Goal: Use online tool/utility: Utilize a website feature to perform a specific function

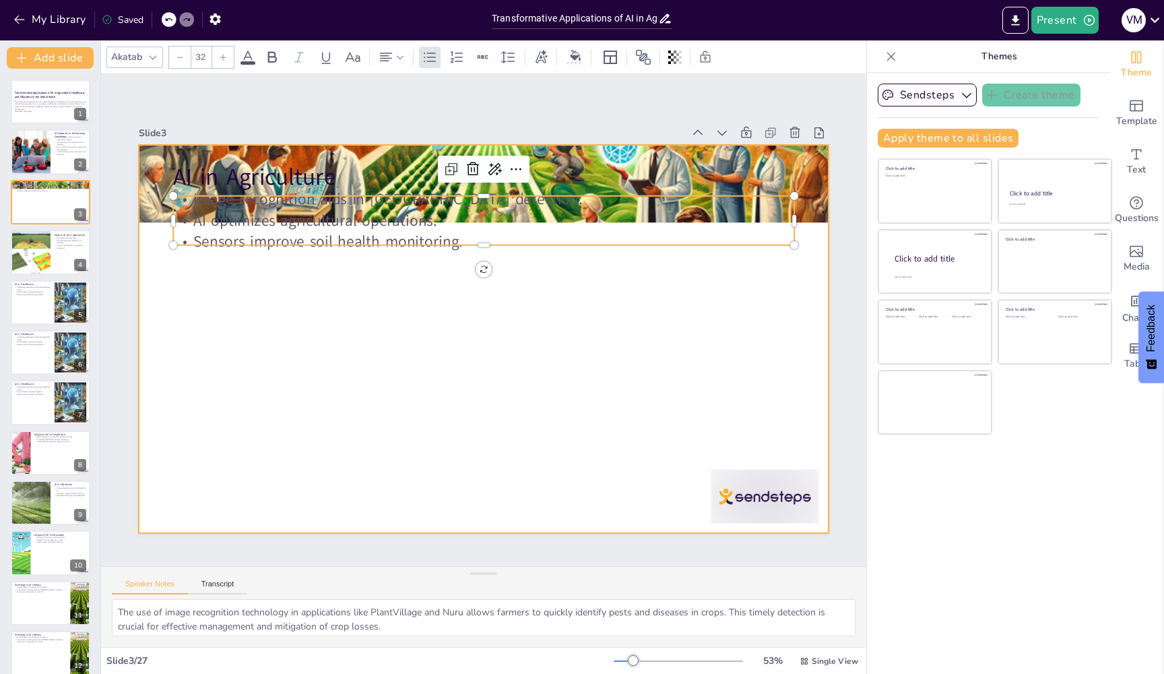
checkbox input "true"
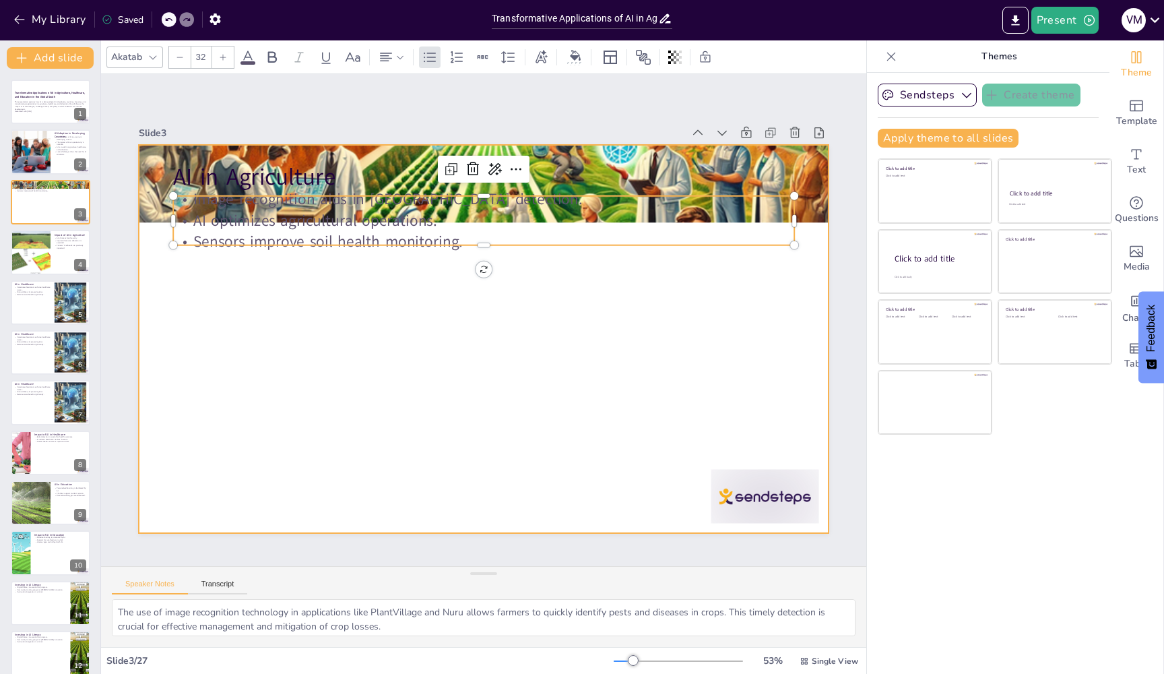
checkbox input "true"
click at [506, 289] on div at bounding box center [484, 339] width 690 height 388
checkbox input "true"
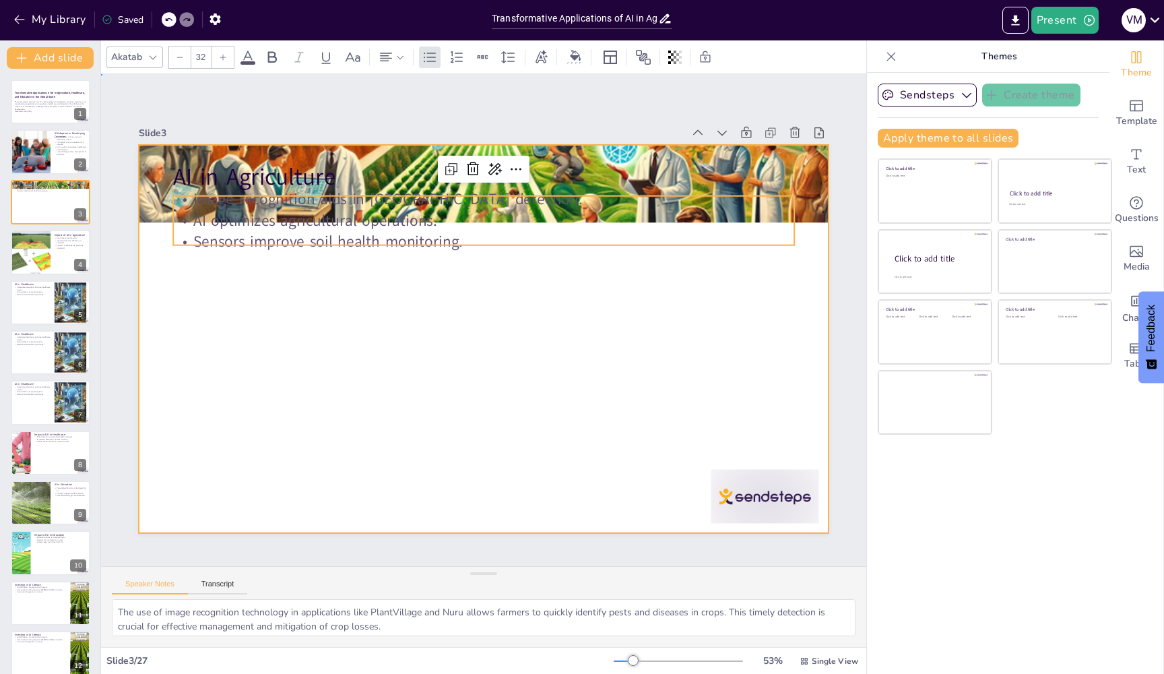
checkbox input "true"
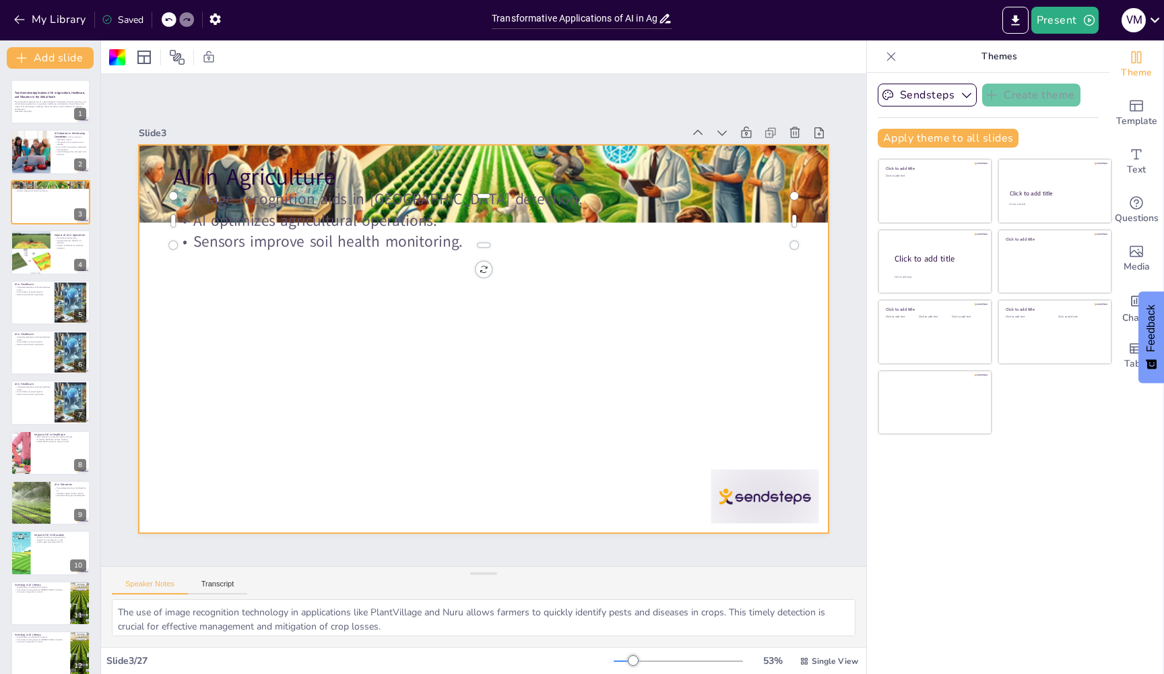
checkbox input "true"
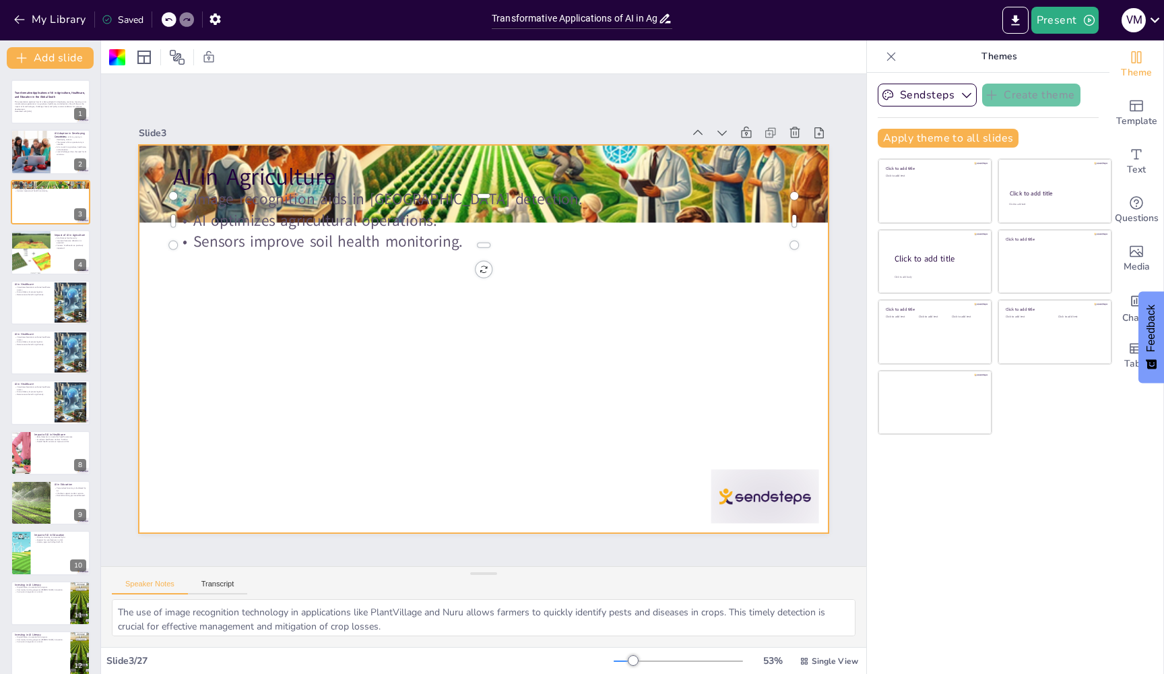
checkbox input "true"
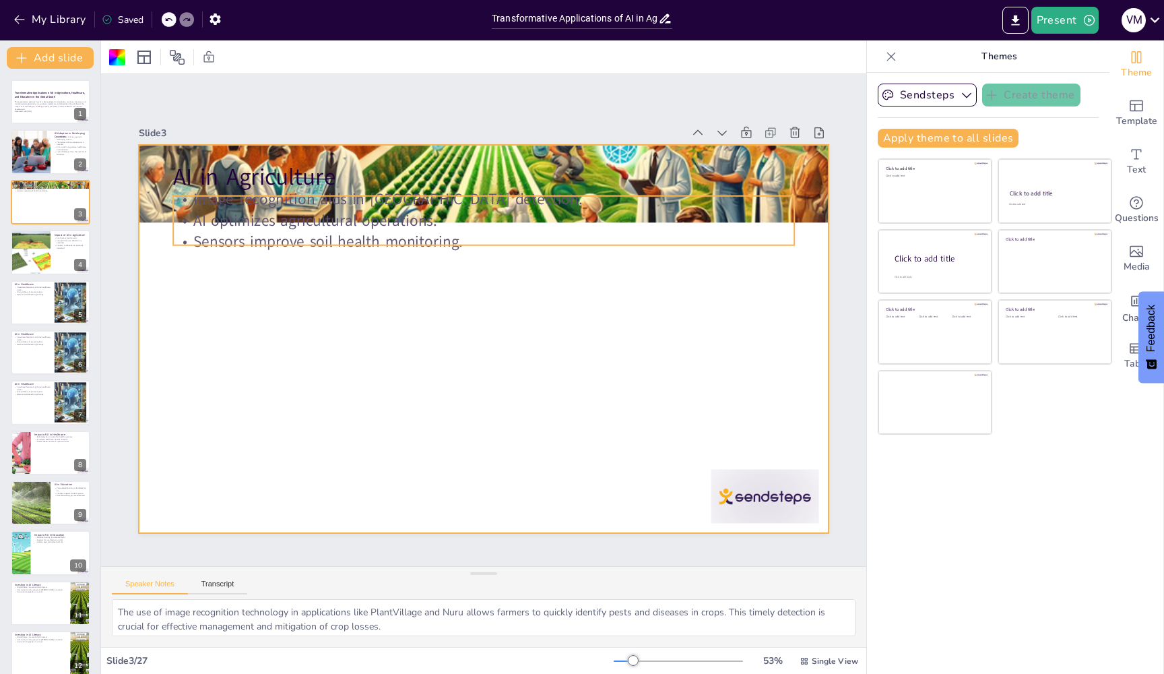
checkbox input "true"
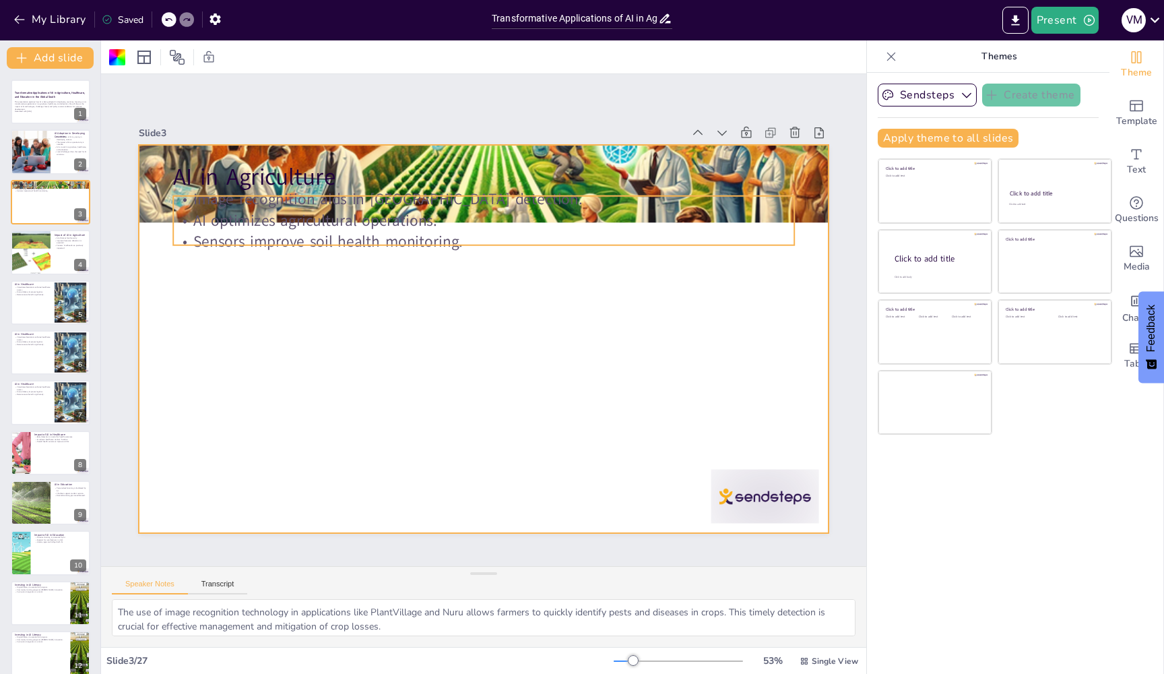
checkbox input "true"
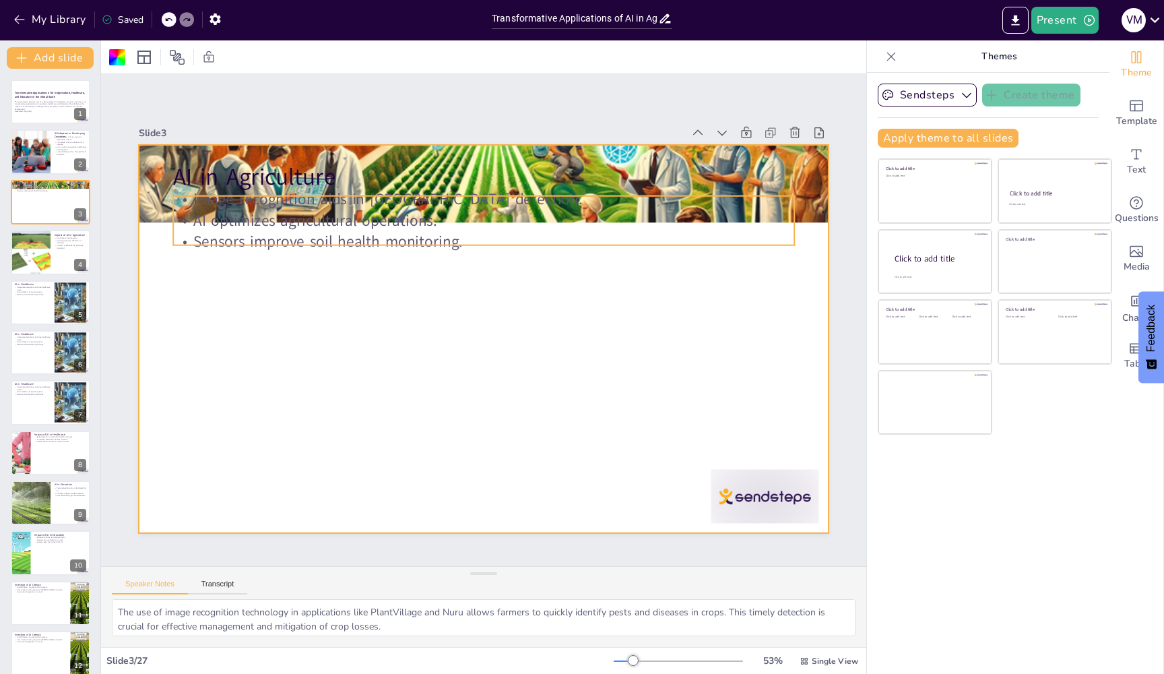
checkbox input "true"
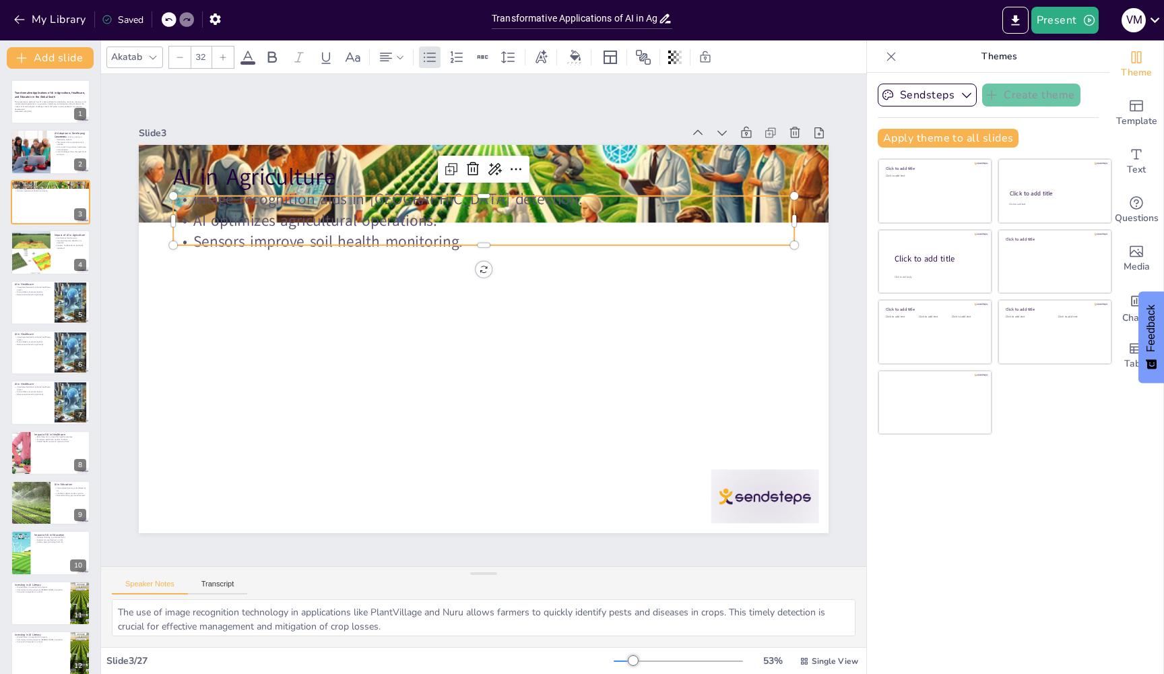
checkbox input "true"
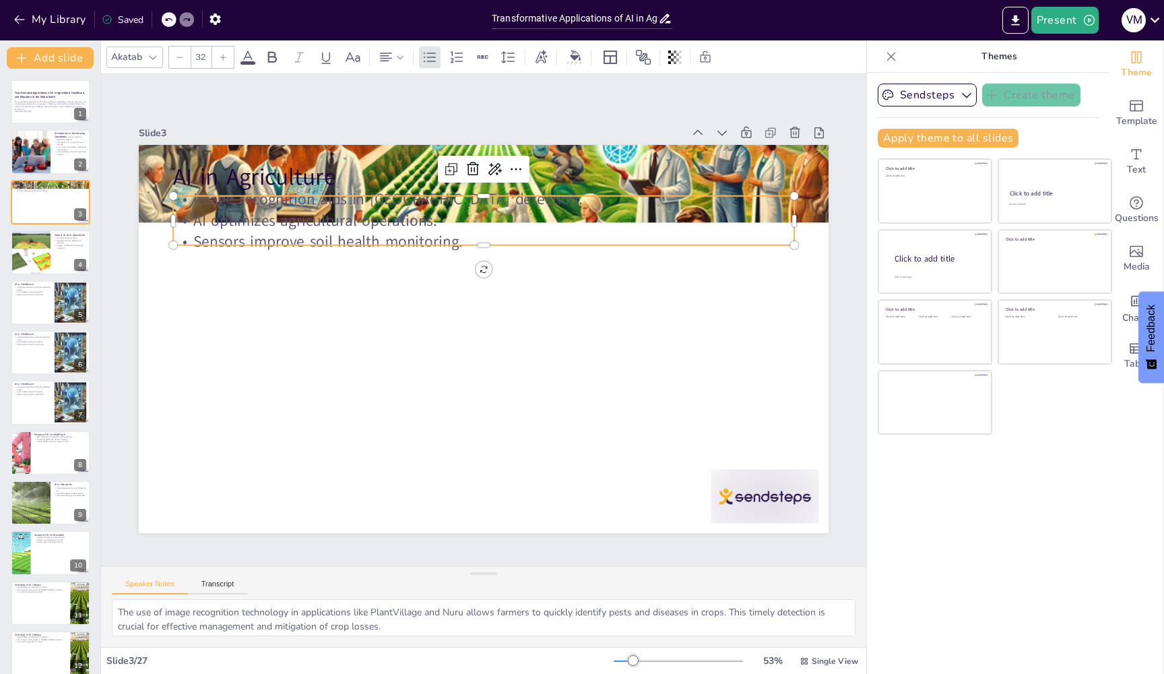
checkbox input "true"
drag, startPoint x: 517, startPoint y: 244, endPoint x: 517, endPoint y: 307, distance: 63.3
click at [517, 255] on p "Sensors improve soil health monitoring." at bounding box center [483, 244] width 621 height 22
checkbox input "true"
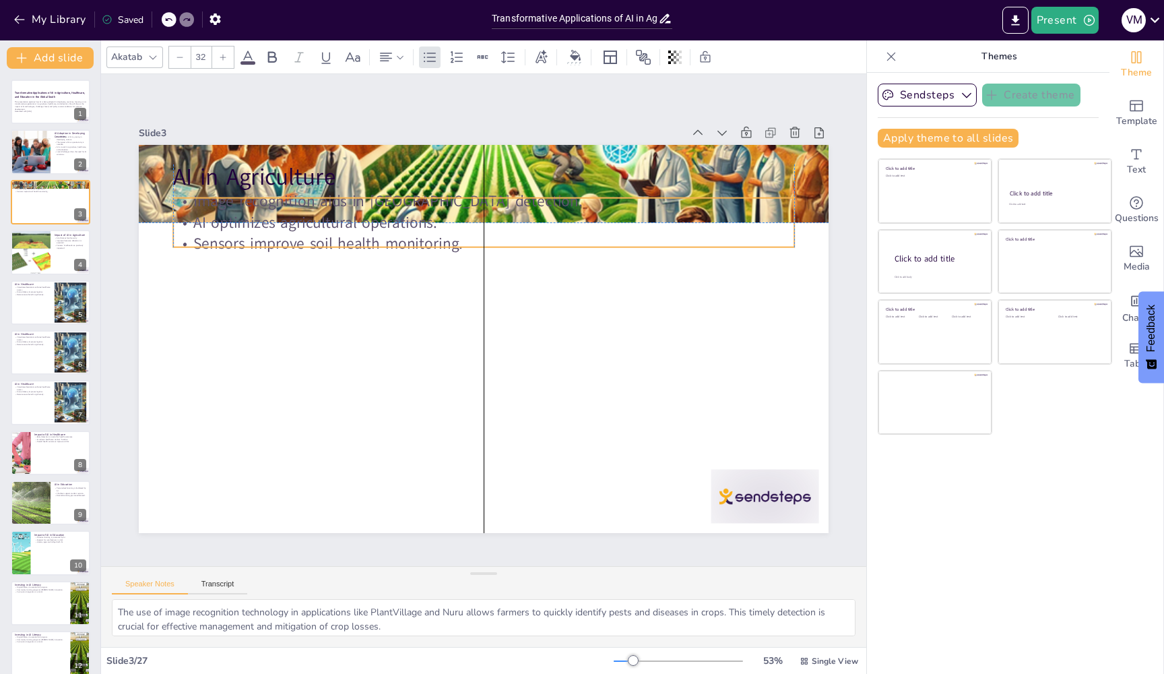
checkbox input "true"
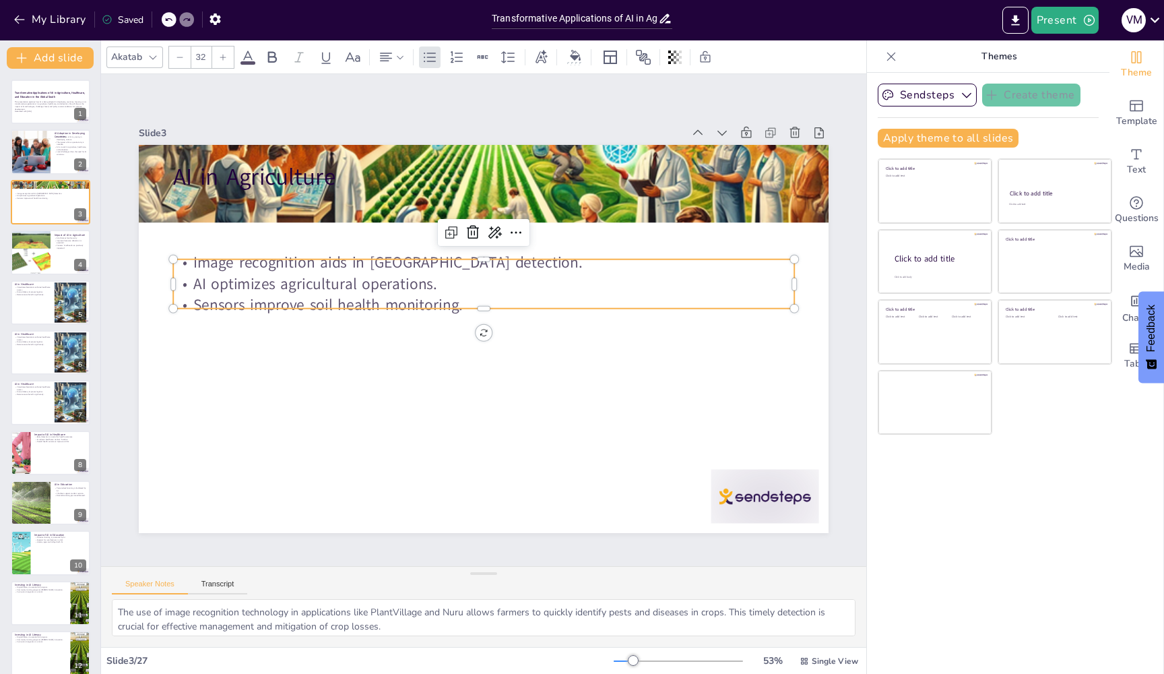
checkbox input "true"
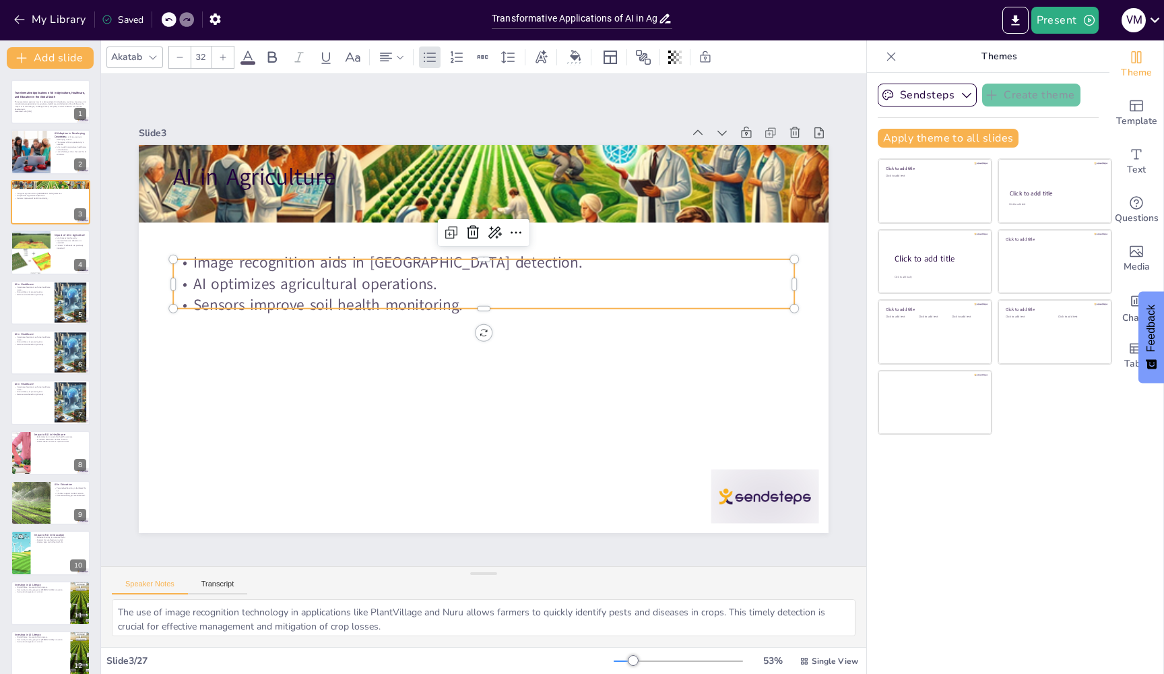
checkbox input "true"
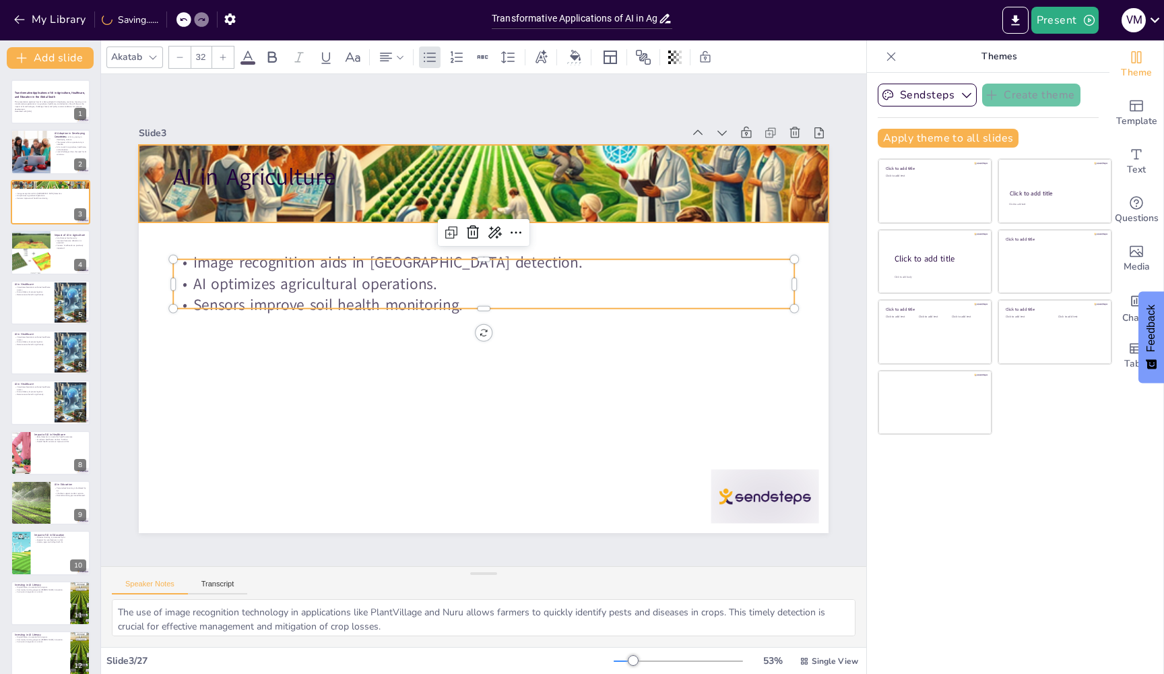
checkbox input "true"
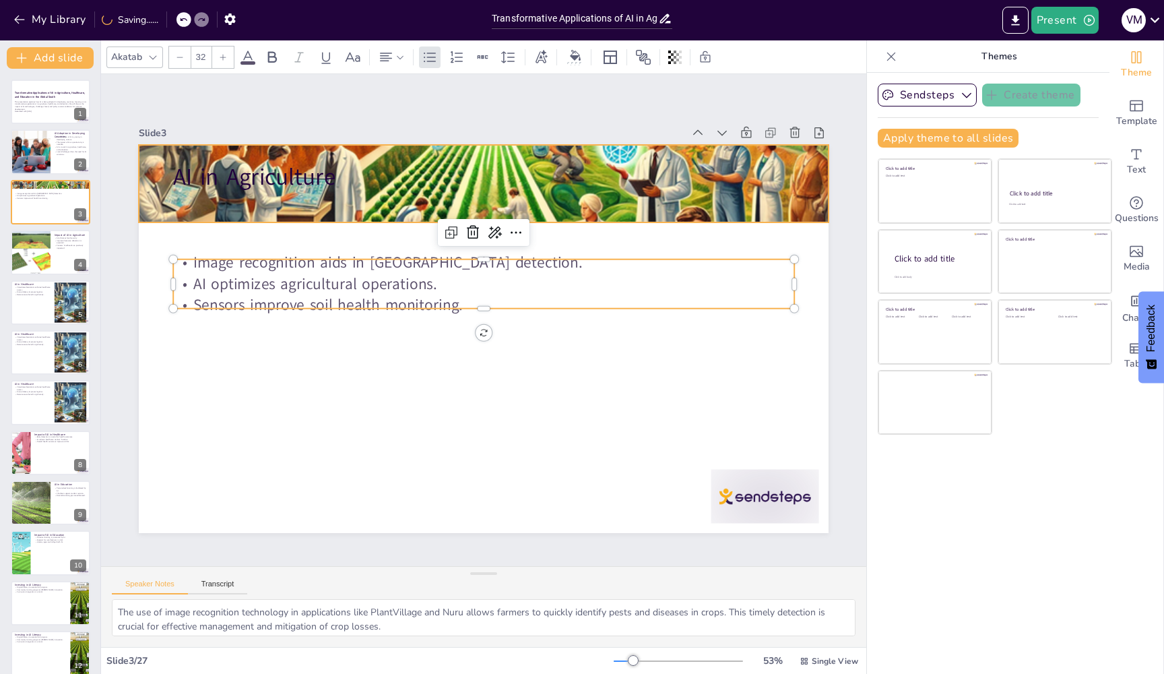
checkbox input "true"
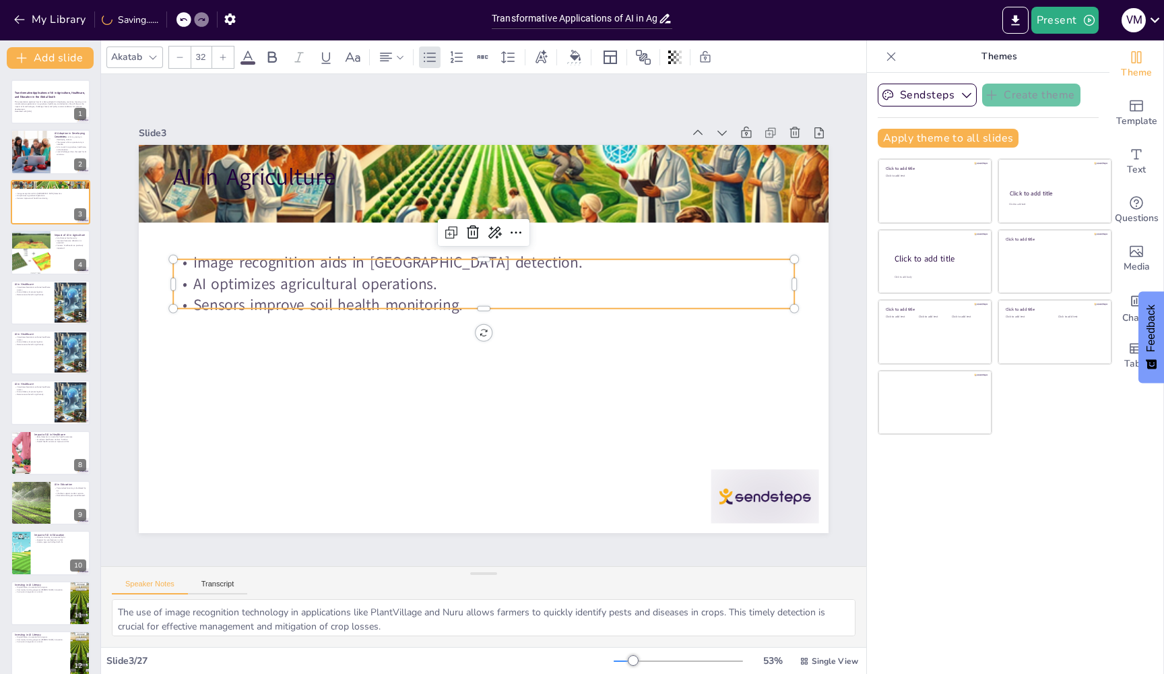
checkbox input "true"
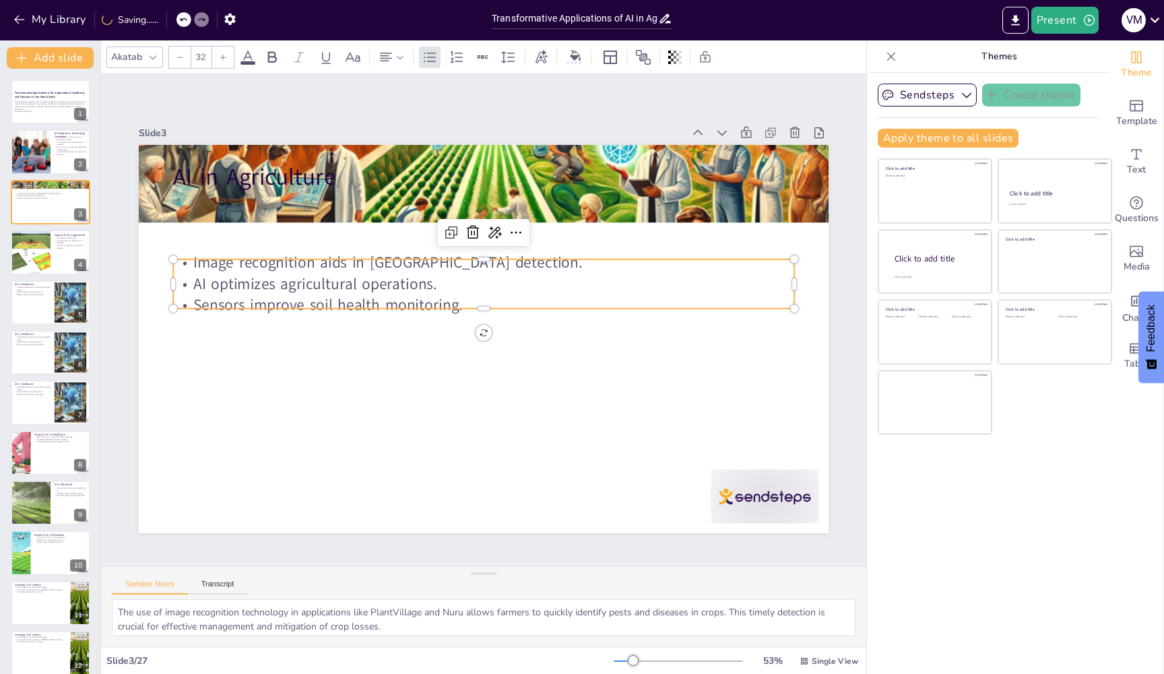
checkbox input "true"
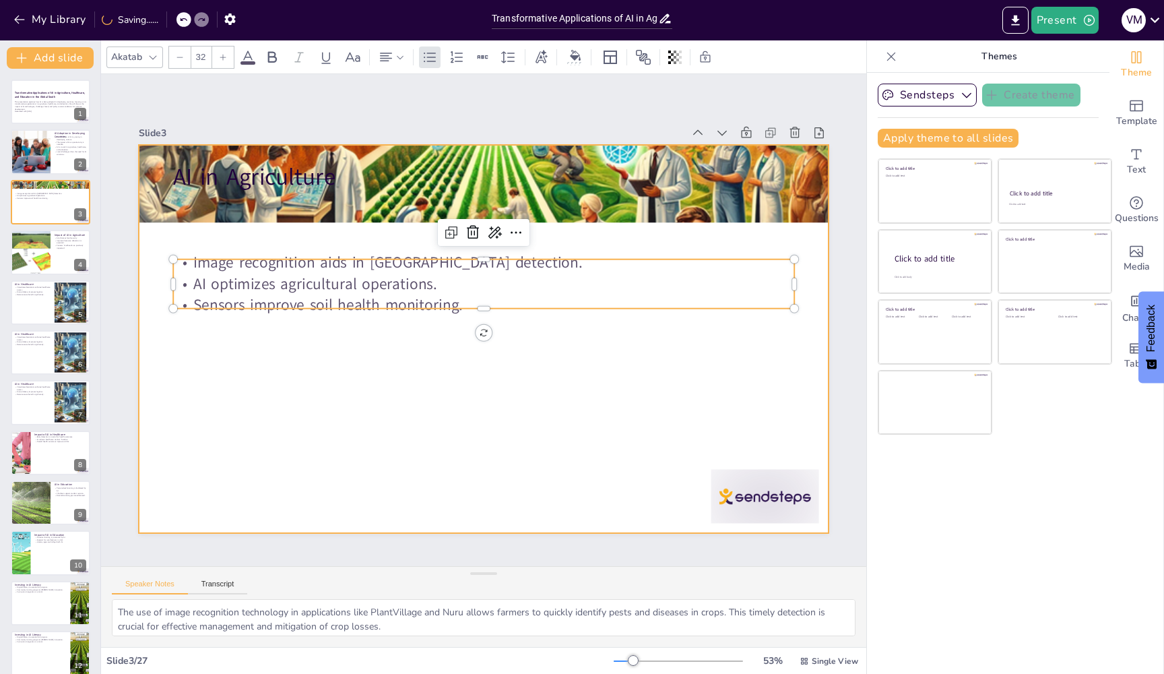
checkbox input "true"
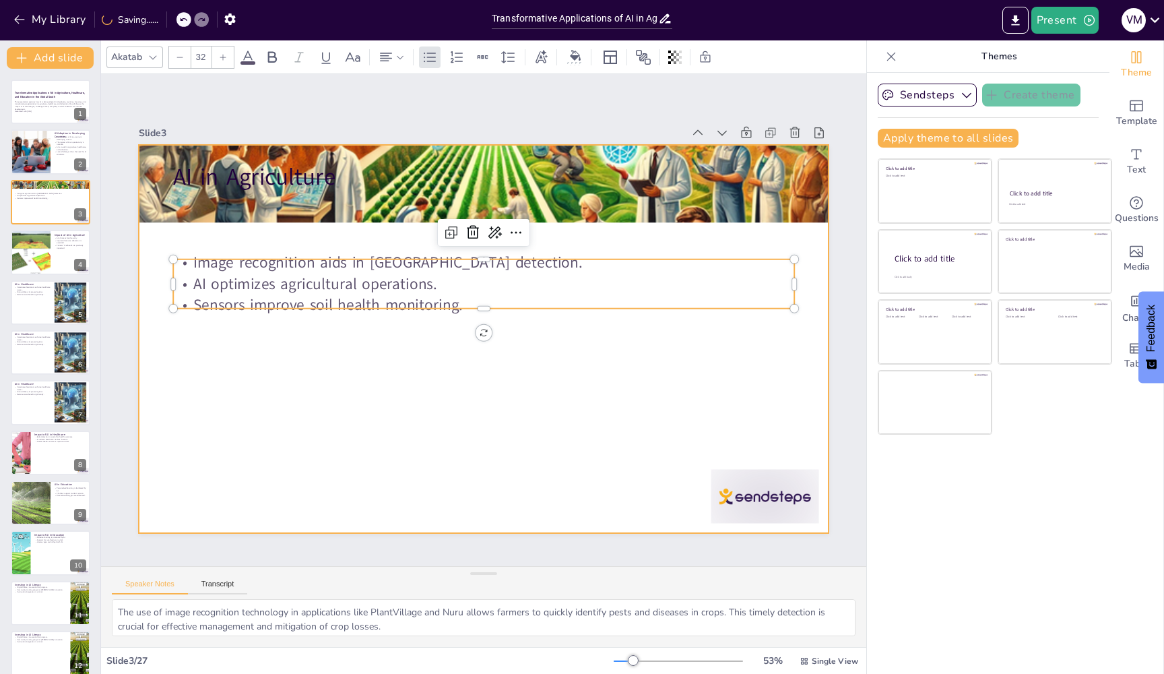
checkbox input "true"
click at [559, 397] on div at bounding box center [484, 339] width 690 height 388
checkbox input "true"
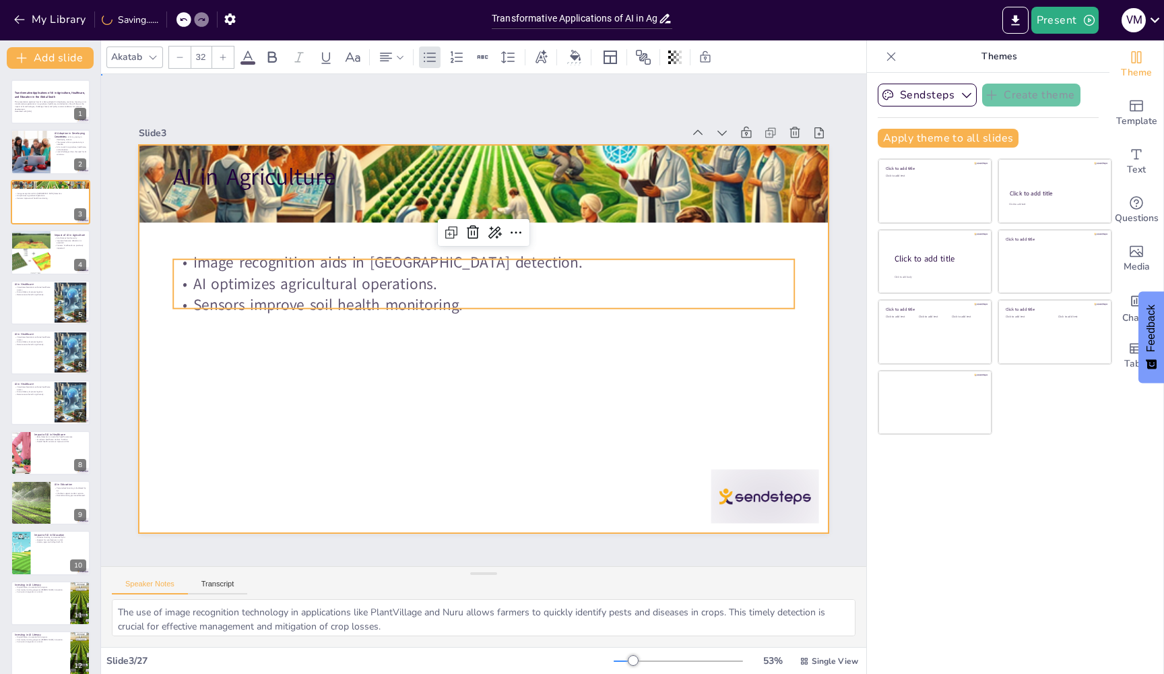
checkbox input "true"
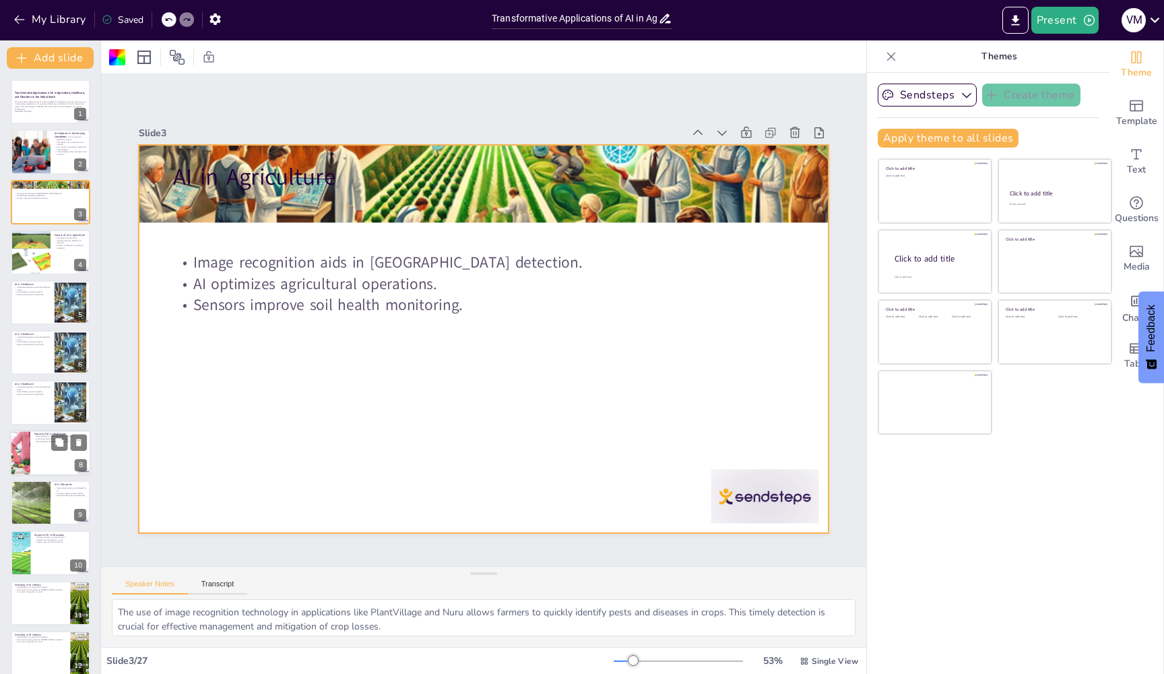
checkbox input "true"
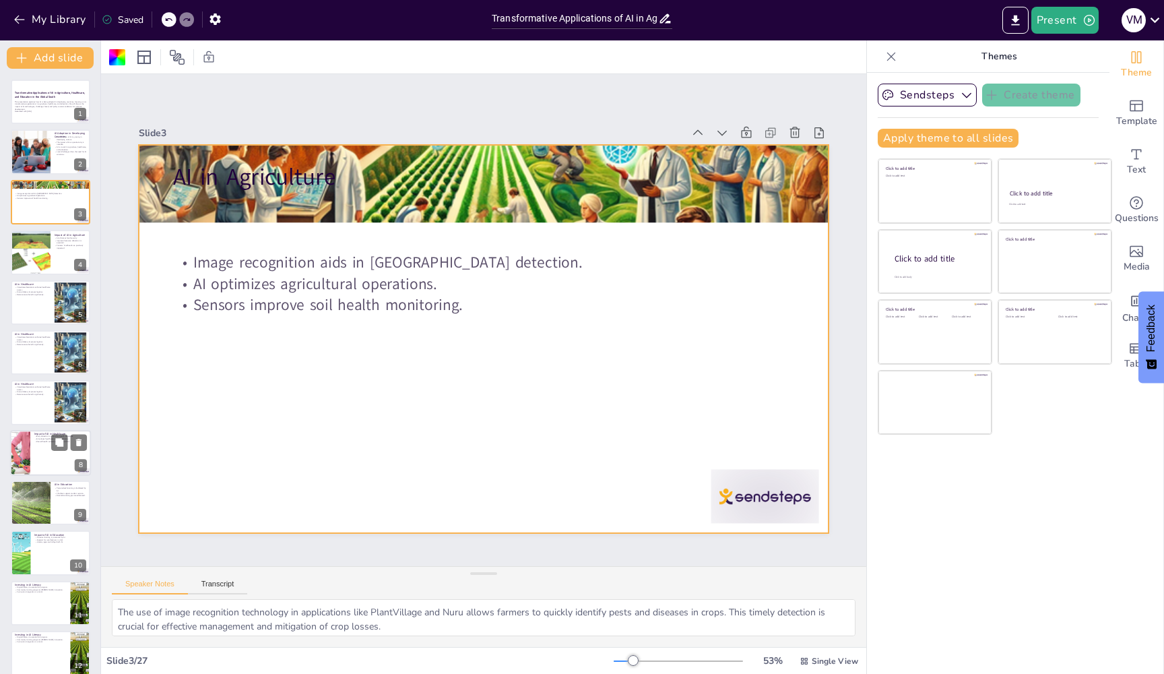
checkbox input "true"
click at [38, 453] on div at bounding box center [50, 453] width 81 height 46
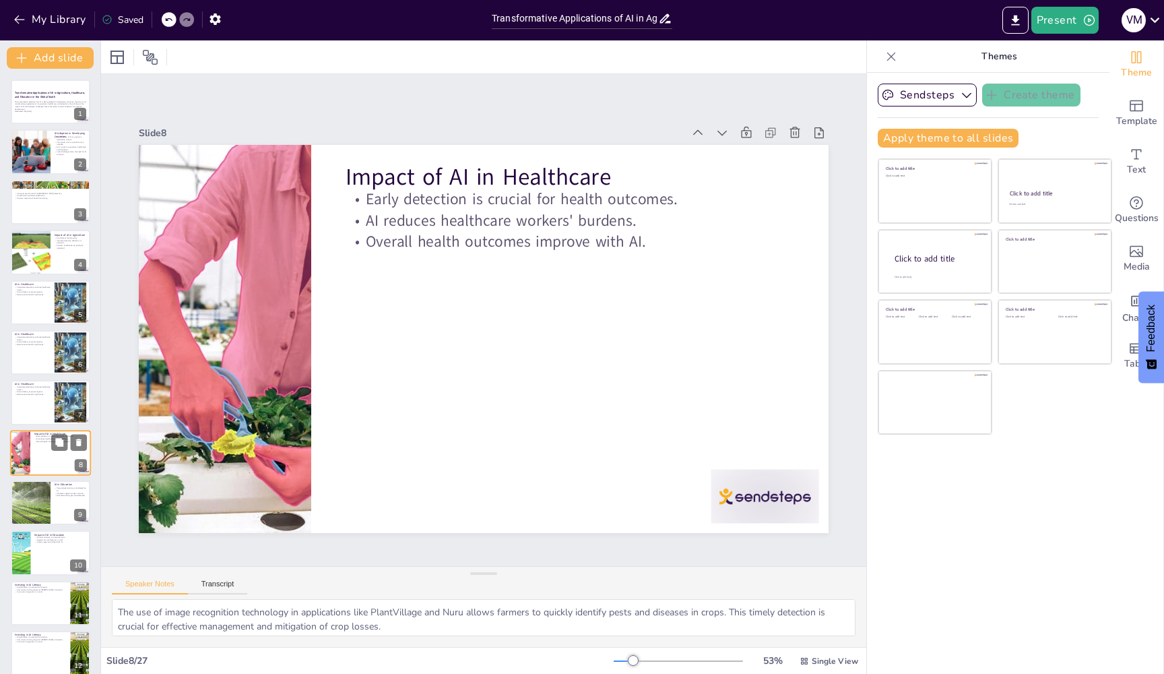
checkbox input "true"
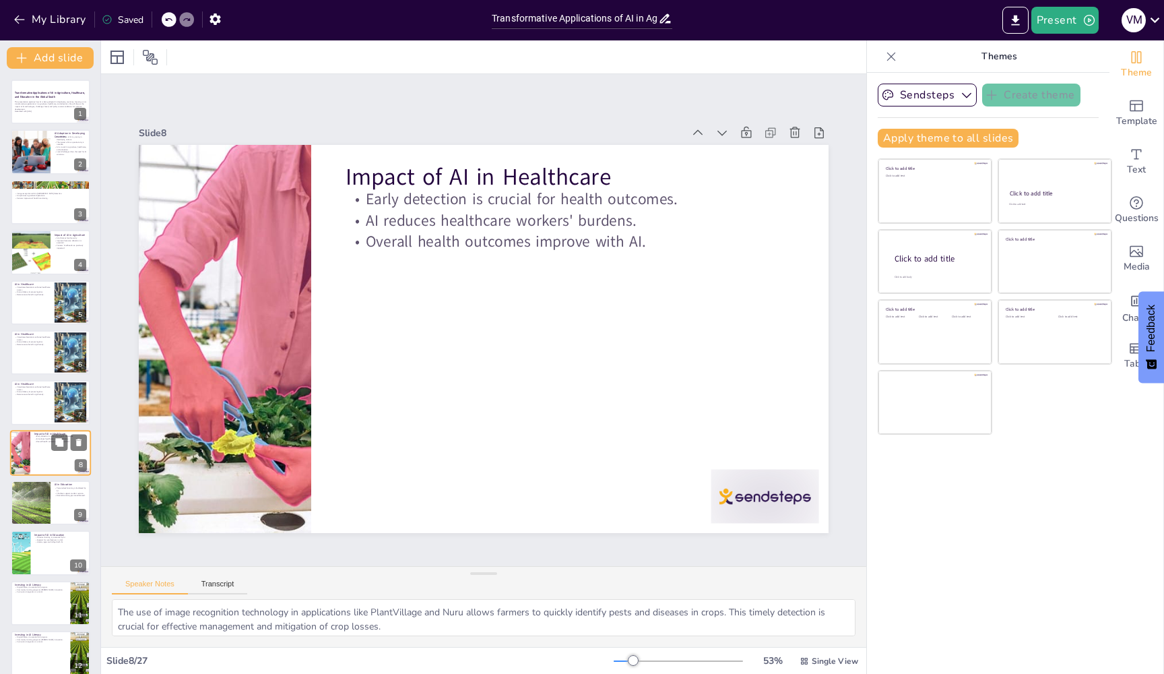
checkbox input "true"
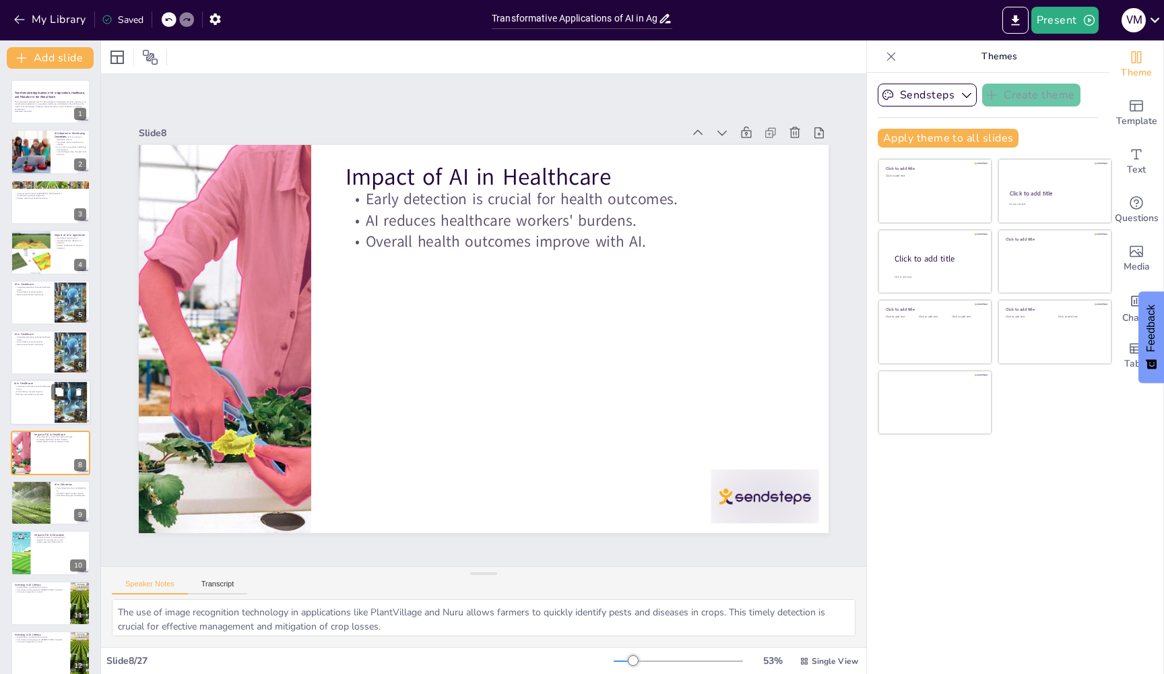
checkbox input "true"
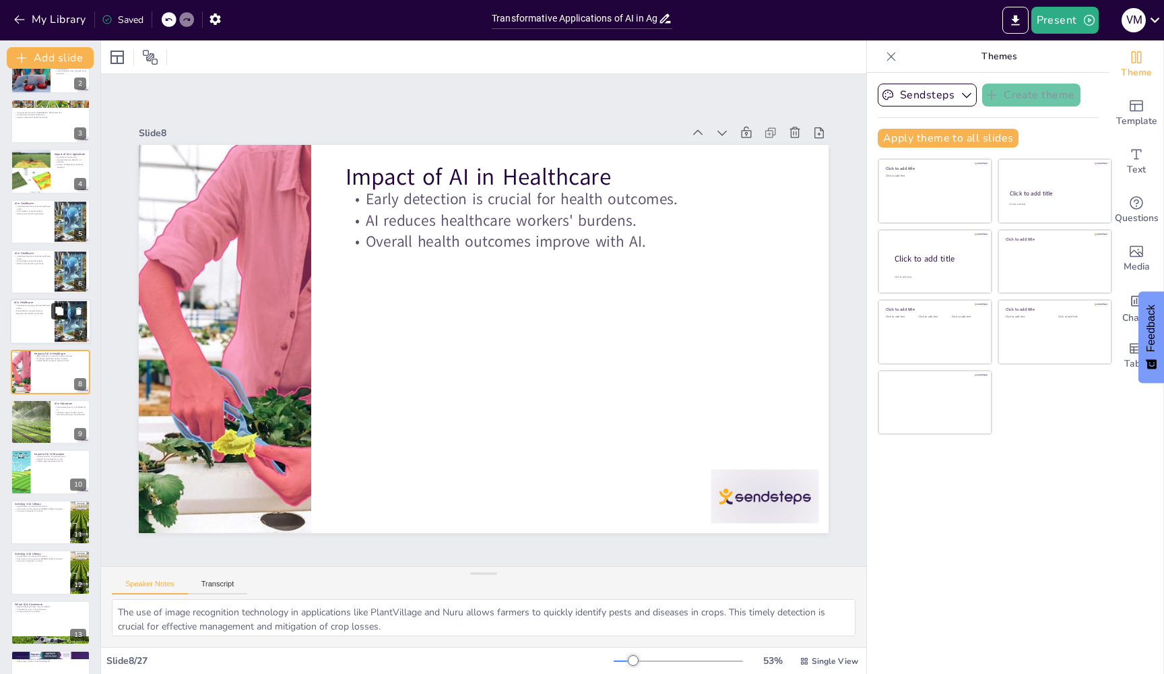
click at [67, 311] on button at bounding box center [59, 311] width 16 height 16
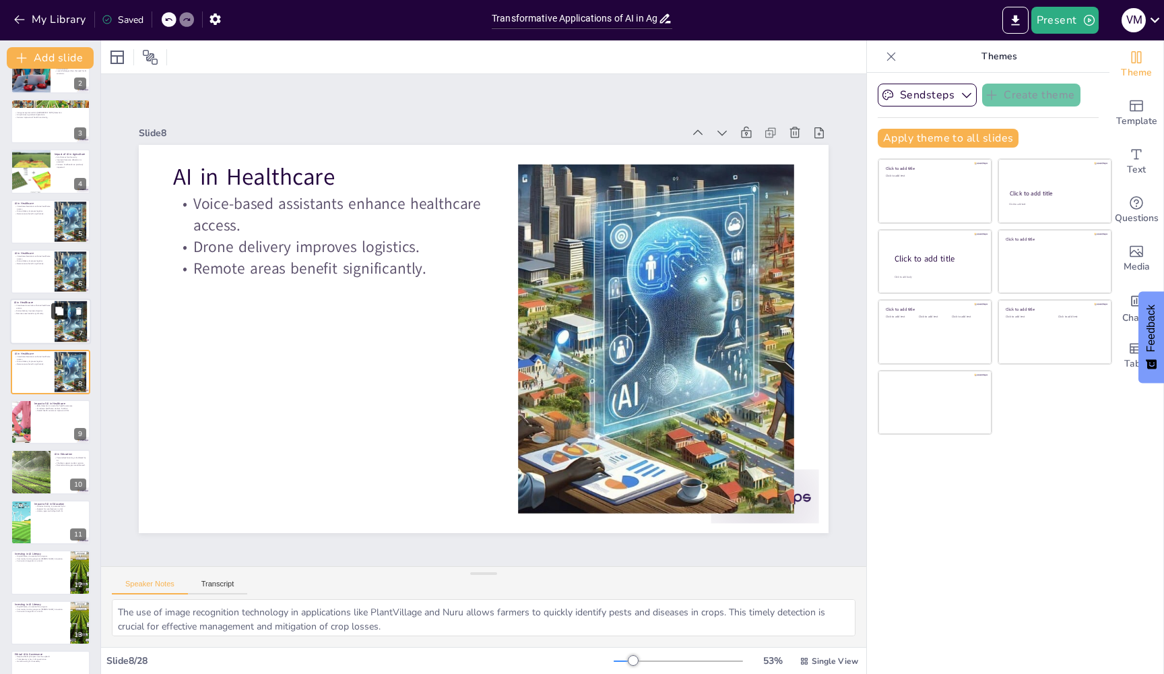
checkbox input "true"
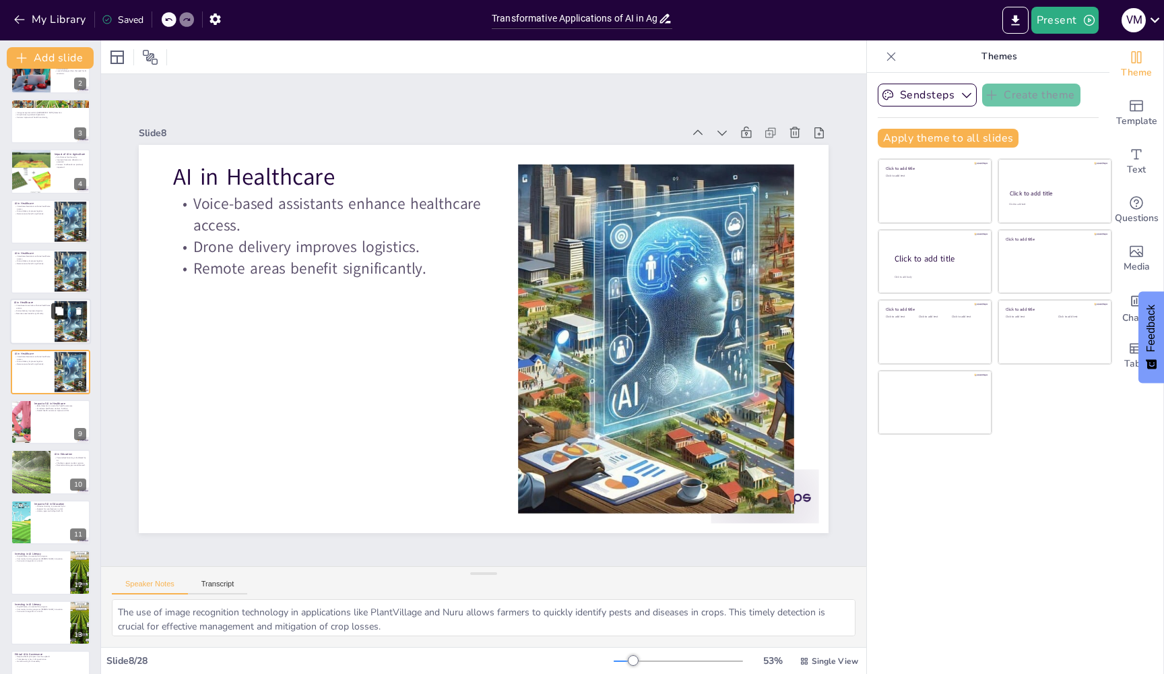
checkbox input "true"
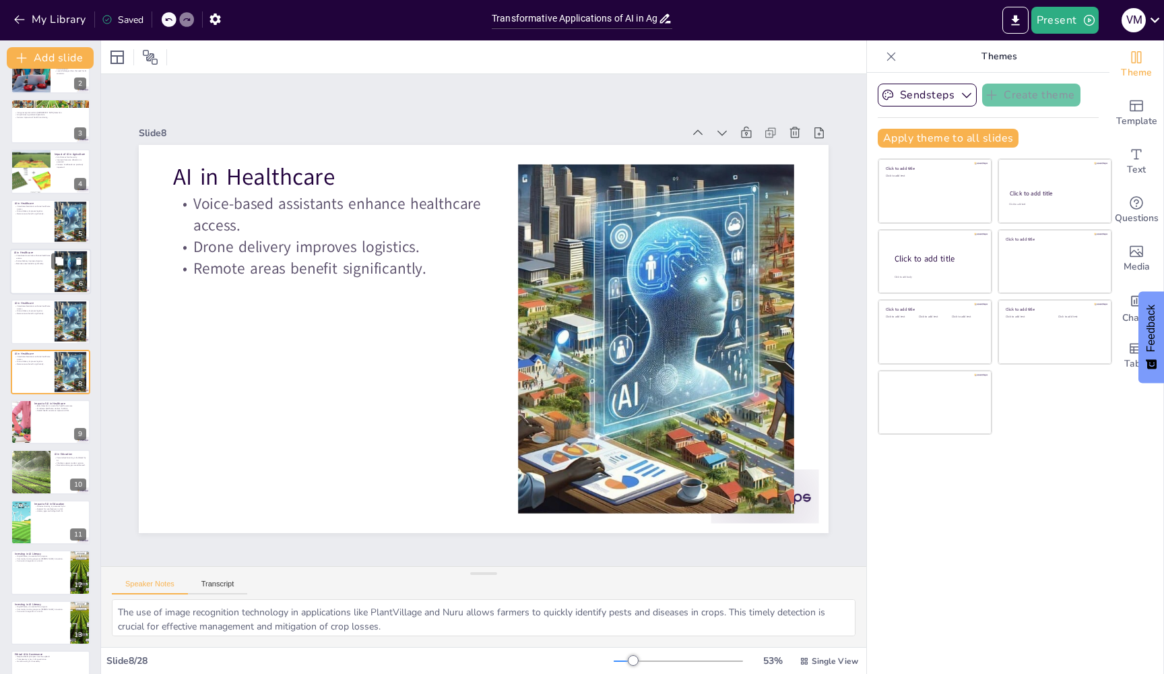
checkbox input "true"
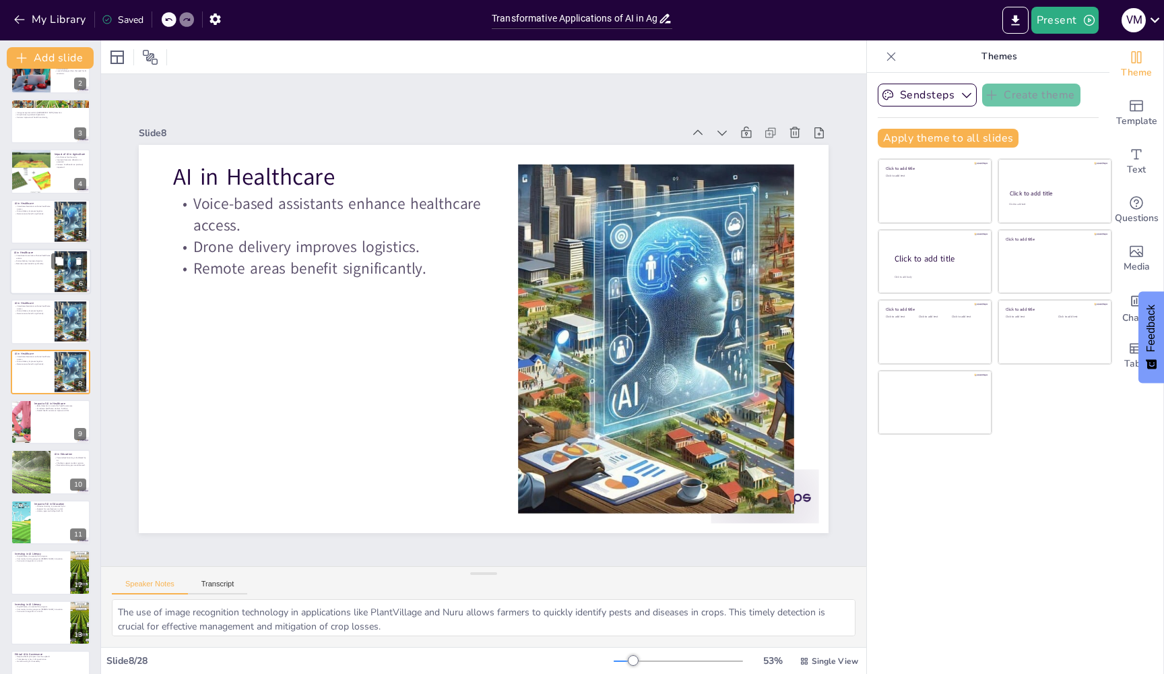
checkbox input "true"
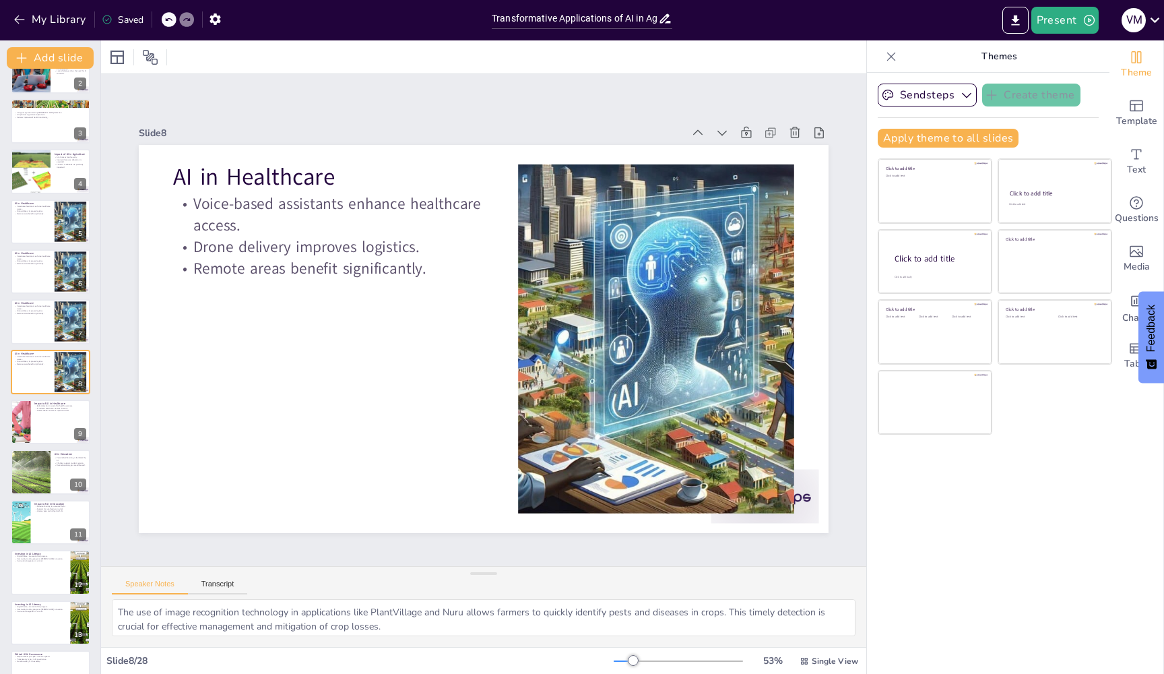
checkbox input "true"
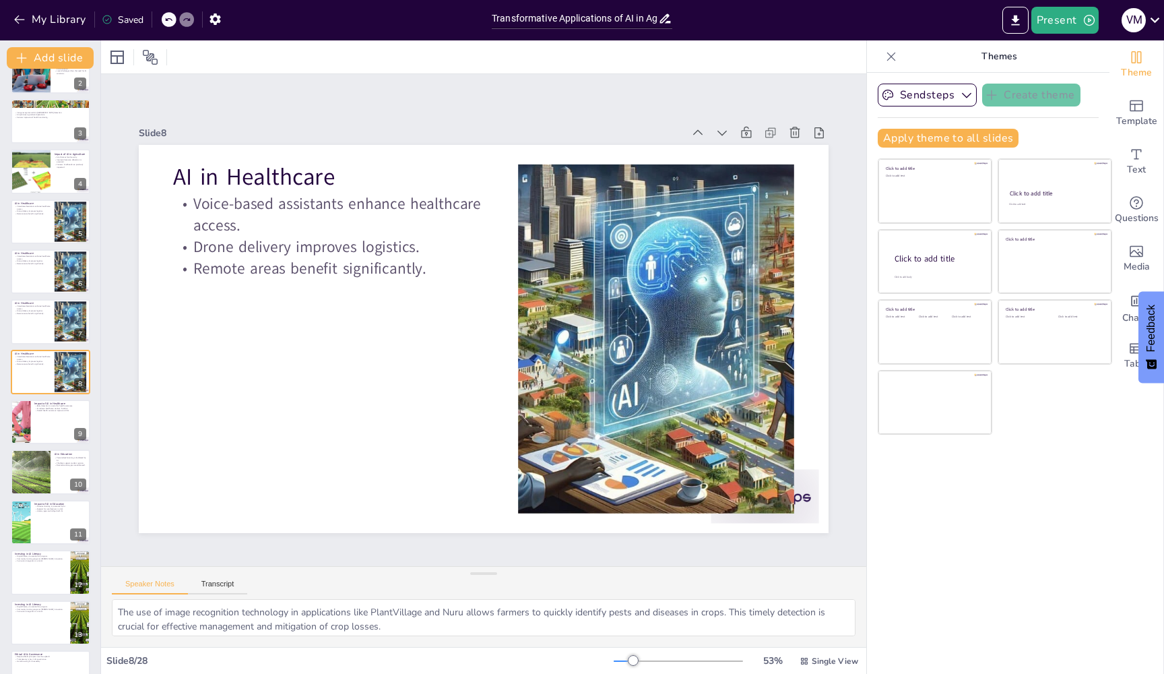
checkbox input "true"
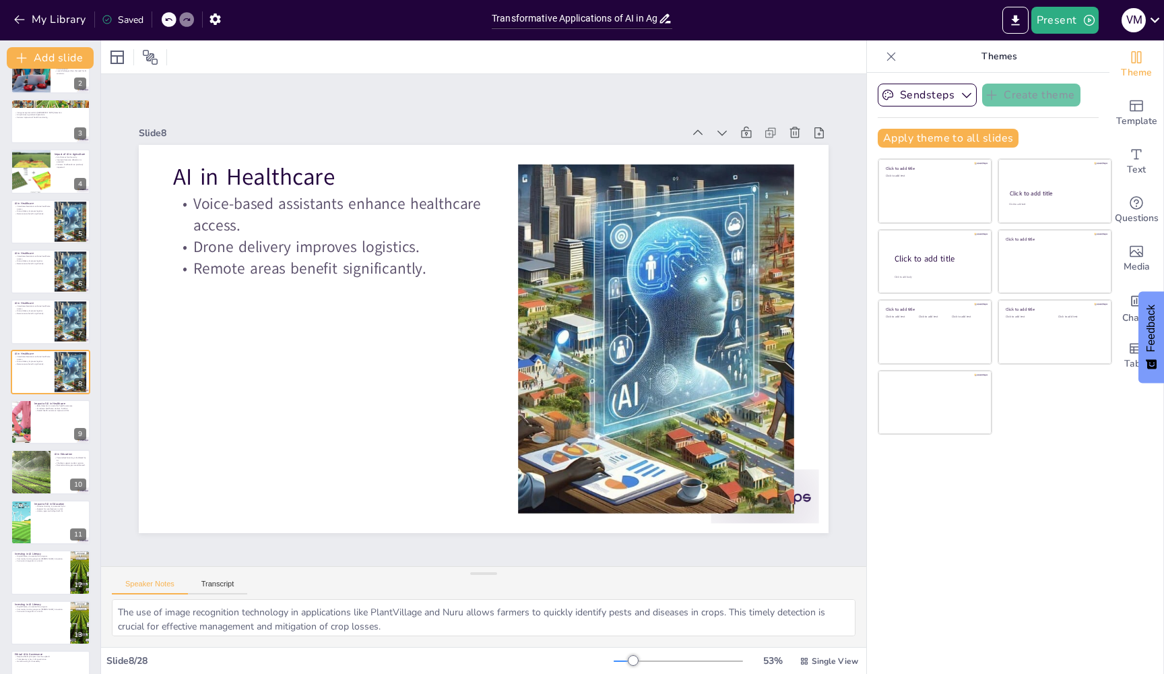
checkbox input "true"
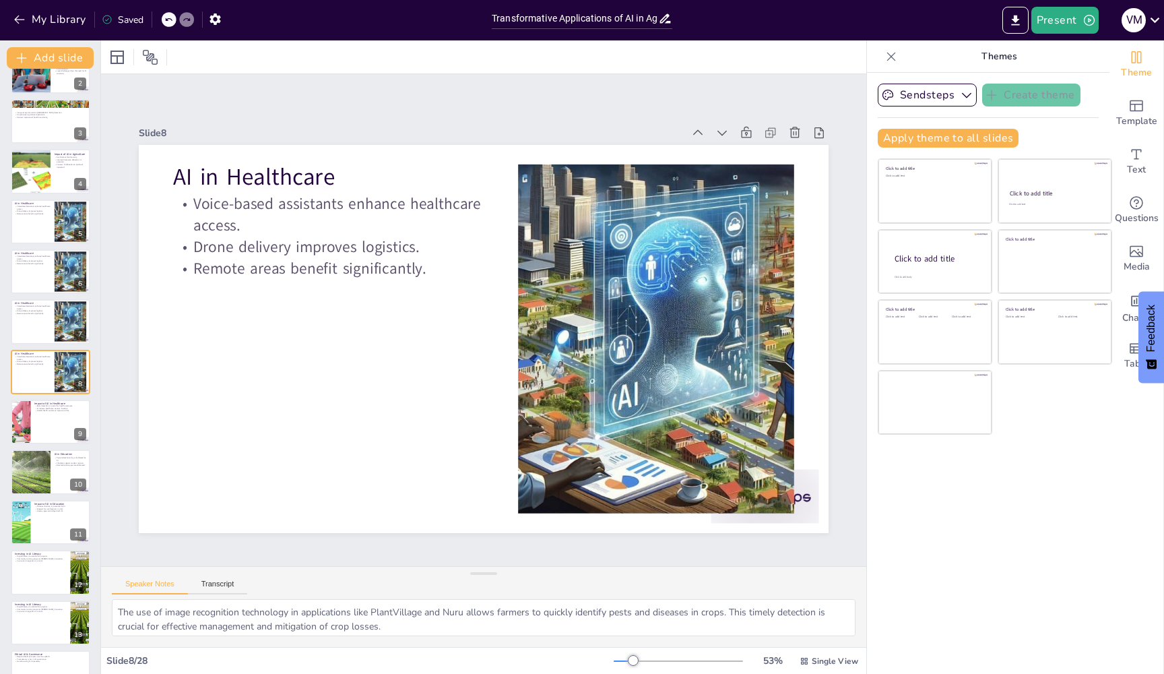
checkbox input "true"
